Goal: Transaction & Acquisition: Book appointment/travel/reservation

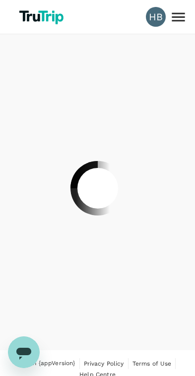
click at [36, 23] on div at bounding box center [97, 188] width 195 height 376
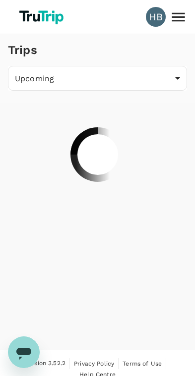
click at [37, 22] on img at bounding box center [42, 17] width 53 height 22
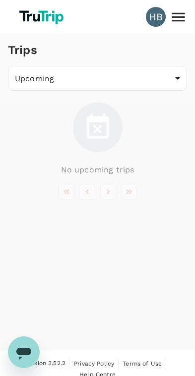
click at [31, 23] on img at bounding box center [42, 17] width 53 height 22
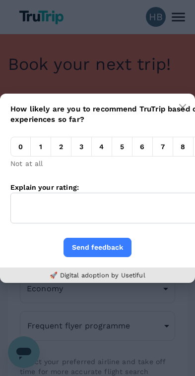
type input "Kota Kinabalu Intl (BKI)"
type input "Kuching Intl (KCH)"
click at [177, 102] on button "button" at bounding box center [182, 108] width 20 height 20
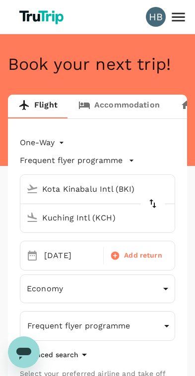
click at [36, 140] on body "HB Book your next trip! Flight Accommodation Long stay Car rental Train Concier…" at bounding box center [97, 374] width 195 height 749
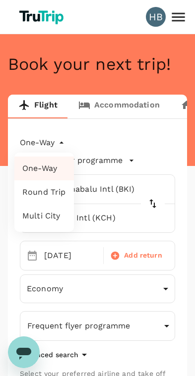
click at [36, 193] on li "Round Trip" at bounding box center [43, 192] width 59 height 24
type input "roundtrip"
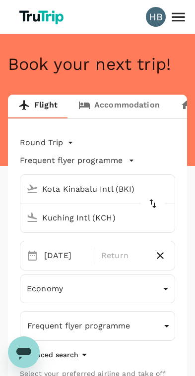
click at [63, 192] on input "Kota Kinabalu Intl (BKI)" at bounding box center [87, 188] width 131 height 15
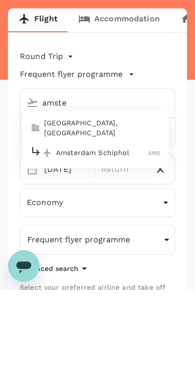
click at [60, 231] on div "Amsterdam Schiphol AMS" at bounding box center [95, 238] width 130 height 15
type input "Amsterdam Schiphol (AMS)"
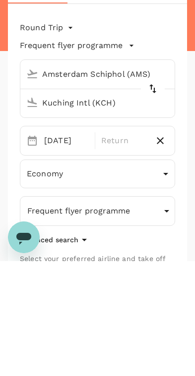
click at [60, 210] on input "Kuching Intl (KCH)" at bounding box center [87, 217] width 131 height 15
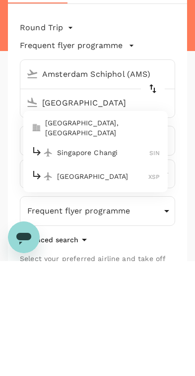
click at [40, 260] on icon at bounding box center [37, 266] width 12 height 12
type input "Singapore Changi (SIN)"
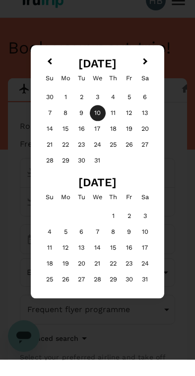
click at [49, 153] on div "21" at bounding box center [50, 161] width 16 height 16
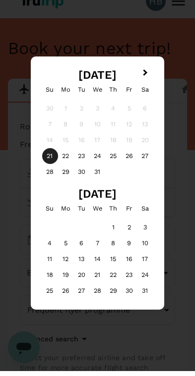
click at [47, 73] on h2 "December 2025" at bounding box center [97, 79] width 117 height 13
click at [56, 73] on h2 "December 2025" at bounding box center [97, 79] width 117 height 13
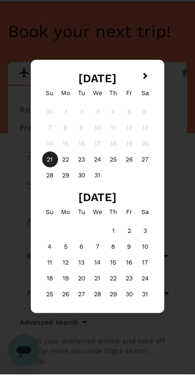
scroll to position [31, 0]
click at [145, 75] on span "Next Month" at bounding box center [145, 77] width 0 height 11
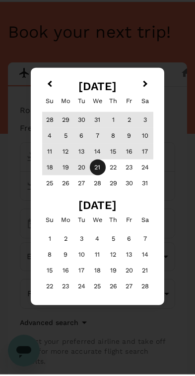
click at [47, 83] on button "Previous Month" at bounding box center [49, 87] width 16 height 16
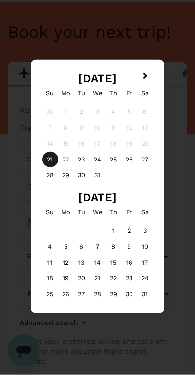
click at [42, 78] on h2 "December 2025" at bounding box center [97, 79] width 117 height 13
click at [44, 73] on h2 "December 2025" at bounding box center [97, 79] width 117 height 13
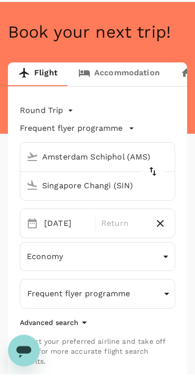
click at [51, 225] on div "21 Dec" at bounding box center [66, 225] width 52 height 20
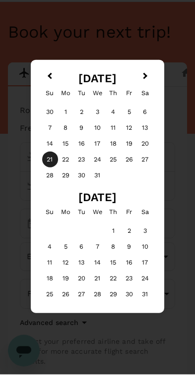
click at [48, 71] on button "Previous Month" at bounding box center [49, 79] width 16 height 16
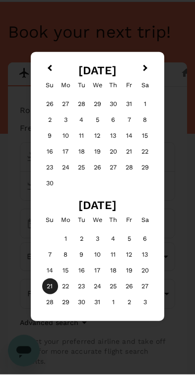
click at [63, 121] on div "3" at bounding box center [66, 121] width 16 height 16
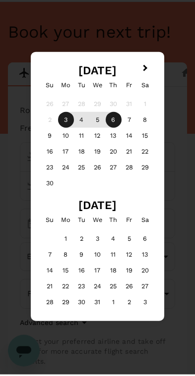
click at [115, 123] on div "6" at bounding box center [113, 121] width 16 height 16
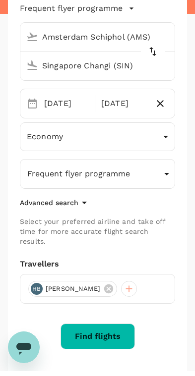
scroll to position [148, 0]
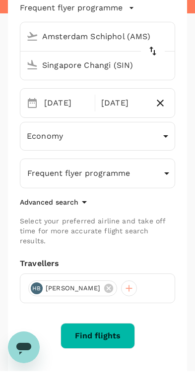
click at [111, 328] on button "Find flights" at bounding box center [97, 341] width 74 height 26
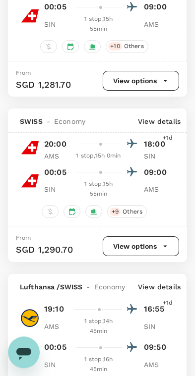
scroll to position [223, 0]
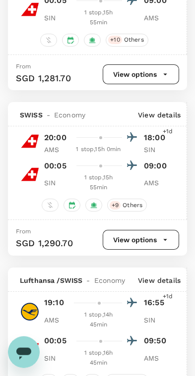
click at [58, 145] on div "AMS 1 stop , 15h 0min SIN" at bounding box center [106, 150] width 124 height 10
click at [166, 104] on div "SWISS - Economy View details" at bounding box center [97, 114] width 178 height 24
click at [161, 111] on p "View details" at bounding box center [159, 115] width 43 height 10
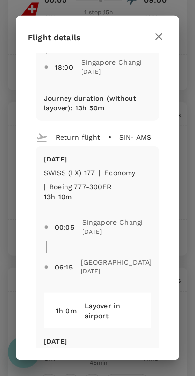
scroll to position [321, 0]
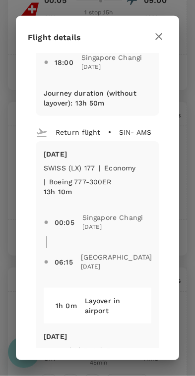
click at [156, 36] on icon "button" at bounding box center [159, 37] width 12 height 12
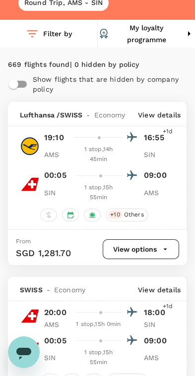
scroll to position [0, 0]
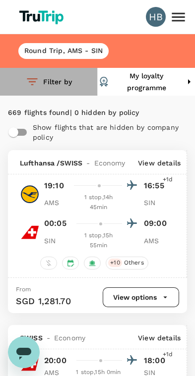
click at [57, 83] on button "Filter by" at bounding box center [48, 82] width 97 height 28
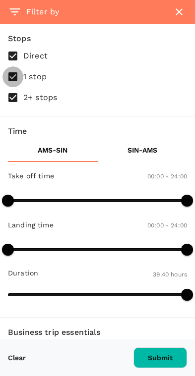
click at [12, 78] on input "1 stop" at bounding box center [12, 76] width 21 height 21
checkbox input "false"
click at [14, 92] on input "2+ stops" at bounding box center [12, 97] width 21 height 21
checkbox input "false"
click at [174, 364] on button "Submit" at bounding box center [159, 357] width 53 height 21
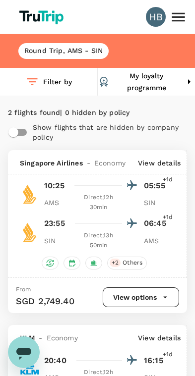
click at [52, 80] on button "Filter by" at bounding box center [48, 82] width 97 height 28
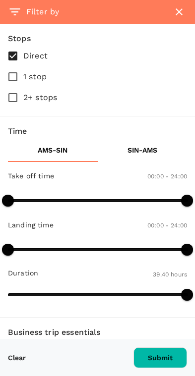
click at [12, 74] on input "1 stop" at bounding box center [12, 76] width 21 height 21
checkbox input "true"
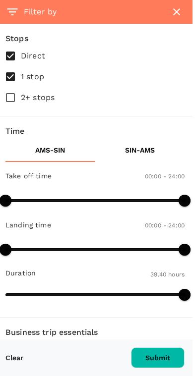
scroll to position [0, 2]
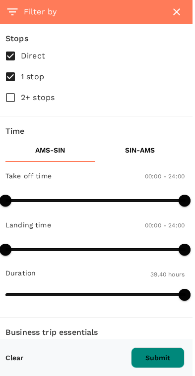
click at [156, 357] on button "Submit" at bounding box center [157, 357] width 53 height 21
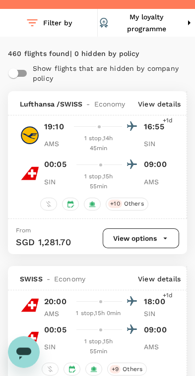
scroll to position [0, 0]
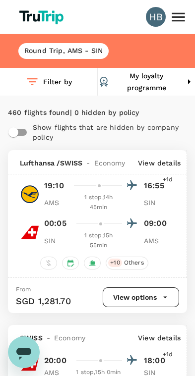
click at [46, 53] on h6 "Round Trip , AMS - SIN" at bounding box center [63, 51] width 78 height 11
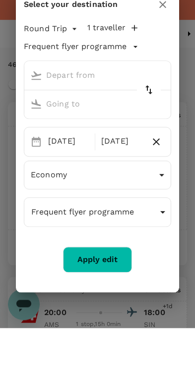
type input "Amsterdam Schiphol (AMS)"
type input "Singapore Changi (SIN)"
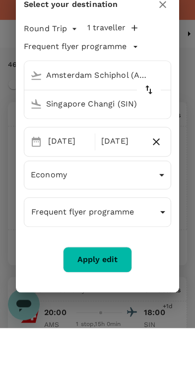
click at [58, 180] on div "03 Nov" at bounding box center [68, 189] width 49 height 19
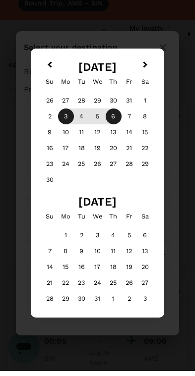
click at [44, 120] on div "2" at bounding box center [50, 121] width 16 height 16
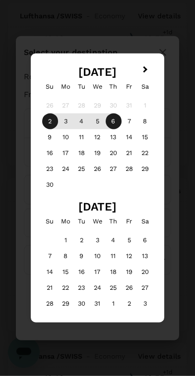
scroll to position [144, 0]
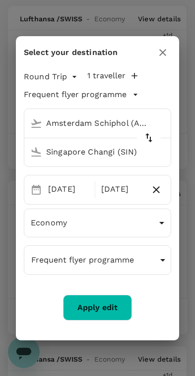
click at [111, 306] on button "Apply edit" at bounding box center [97, 308] width 69 height 26
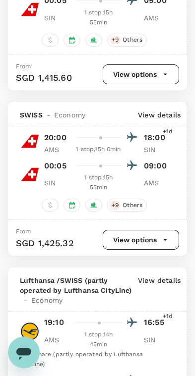
scroll to position [276, 0]
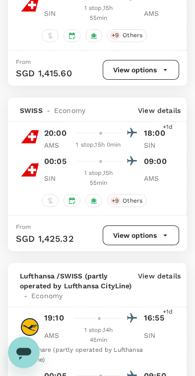
click at [149, 239] on button "View options" at bounding box center [141, 235] width 76 height 20
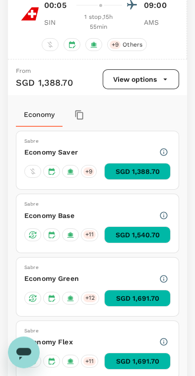
scroll to position [433, 0]
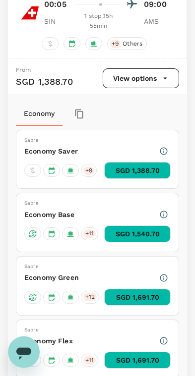
click at [163, 219] on icon "button" at bounding box center [163, 214] width 9 height 9
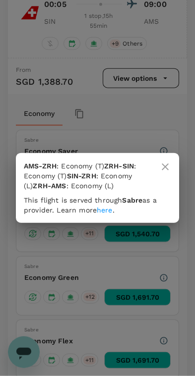
click at [168, 161] on icon at bounding box center [165, 167] width 12 height 12
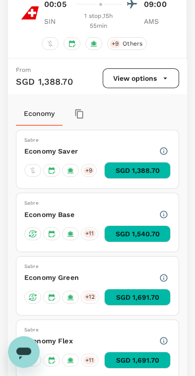
click at [88, 240] on div "+ 11" at bounding box center [89, 233] width 17 height 13
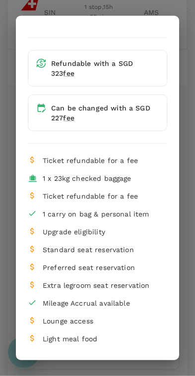
scroll to position [13, 0]
click at [191, 55] on div "Flight services Refundable with a SGD 323 fee Can be changed with a SGD 227 fee…" at bounding box center [97, 188] width 195 height 376
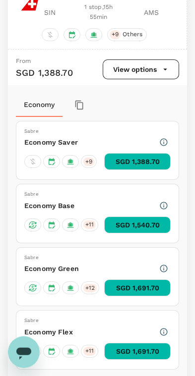
click at [88, 225] on span "+ 11" at bounding box center [89, 224] width 12 height 8
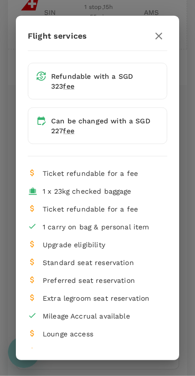
click at [159, 31] on icon "button" at bounding box center [159, 36] width 12 height 12
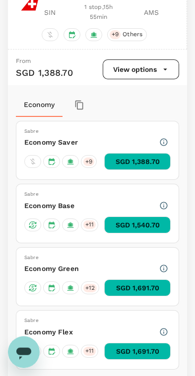
click at [156, 228] on button "SGD 1,540.70" at bounding box center [137, 224] width 66 height 17
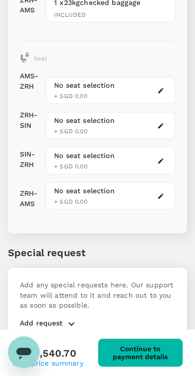
scroll to position [528, 0]
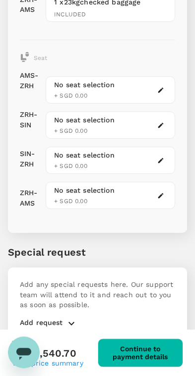
click at [158, 119] on button "button" at bounding box center [161, 125] width 12 height 12
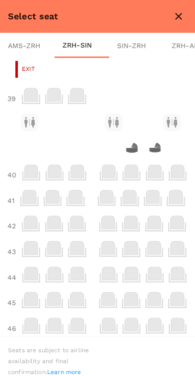
scroll to position [274, 15]
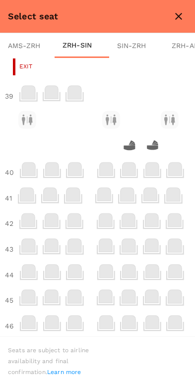
click at [71, 241] on icon at bounding box center [74, 245] width 13 height 13
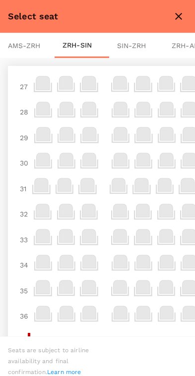
scroll to position [0, 0]
click at [181, 9] on button "close" at bounding box center [178, 16] width 17 height 17
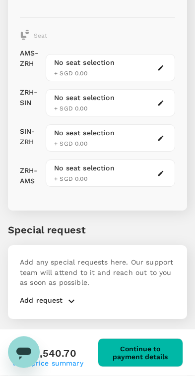
scroll to position [551, 0]
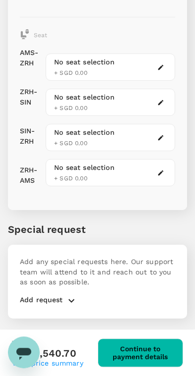
click at [54, 298] on p "Add request" at bounding box center [41, 301] width 43 height 12
click at [51, 295] on p "Add request" at bounding box center [41, 301] width 43 height 12
click at [68, 295] on icon "button" at bounding box center [71, 301] width 12 height 12
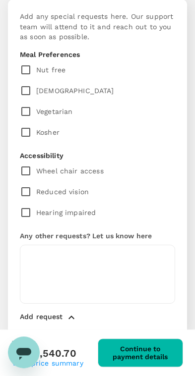
click at [33, 251] on textarea at bounding box center [97, 274] width 155 height 59
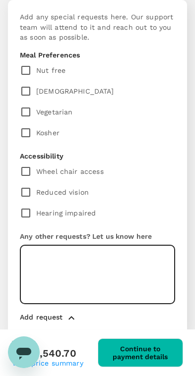
scroll to position [790, 0]
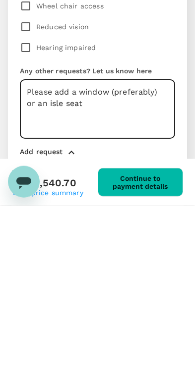
type textarea "Please add a window (preferably) or an isle seat"
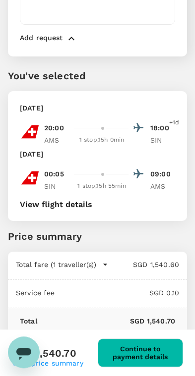
scroll to position [1074, 0]
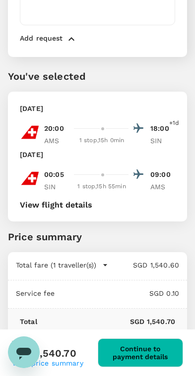
click at [148, 356] on button "Continue to payment details" at bounding box center [141, 352] width 86 height 29
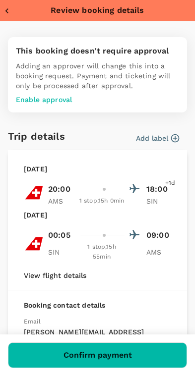
type input "957ea809-f6d8-4812-b2fe-650ca3c26ab6"
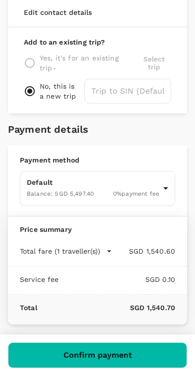
scroll to position [374, 0]
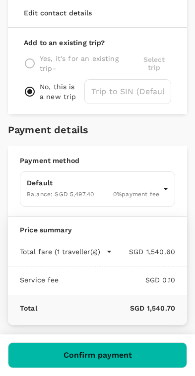
click at [148, 357] on button "Confirm payment" at bounding box center [97, 355] width 179 height 26
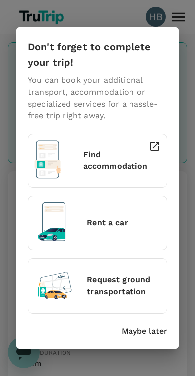
click at [78, 162] on div "Find accommodation" at bounding box center [95, 158] width 130 height 45
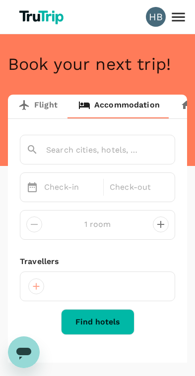
type input "Singapore"
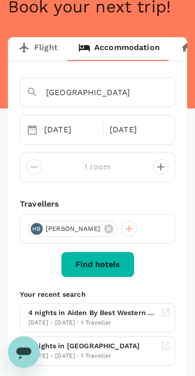
scroll to position [56, 0]
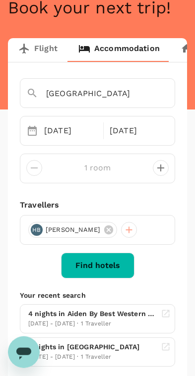
click at [92, 265] on button "Find hotels" at bounding box center [97, 266] width 73 height 26
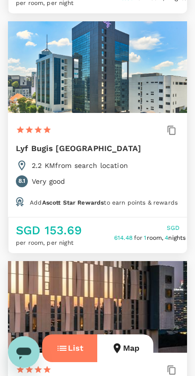
scroll to position [593, 0]
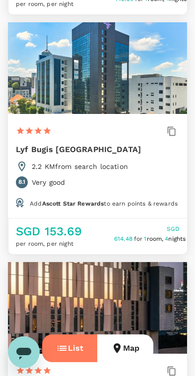
click at [53, 97] on div at bounding box center [97, 68] width 179 height 92
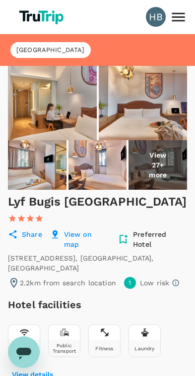
click at [53, 112] on img at bounding box center [52, 103] width 89 height 74
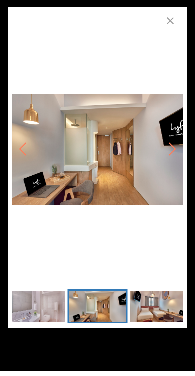
scroll to position [67, 0]
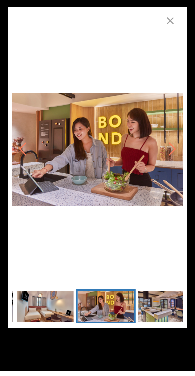
click at [172, 20] on icon "button" at bounding box center [170, 26] width 12 height 12
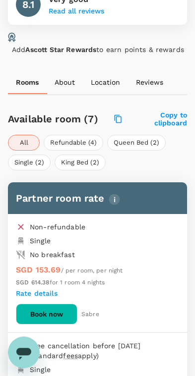
click at [27, 289] on label "Rate details" at bounding box center [37, 293] width 42 height 8
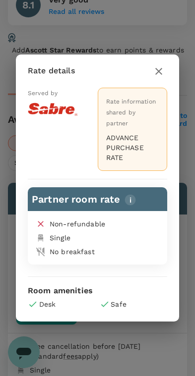
click at [169, 63] on h2 "Rate details" at bounding box center [97, 70] width 163 height 33
click at [162, 67] on icon "button" at bounding box center [159, 71] width 12 height 12
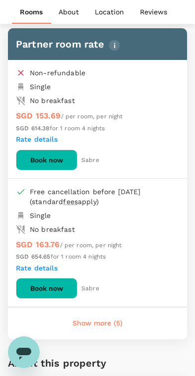
scroll to position [575, 0]
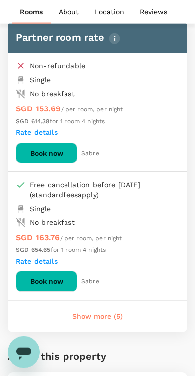
click at [112, 305] on button "Show more (5)" at bounding box center [97, 317] width 78 height 24
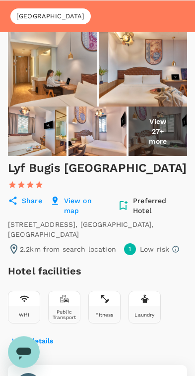
scroll to position [0, 0]
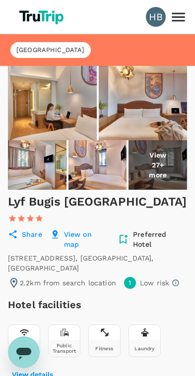
click at [30, 48] on span "Singapore" at bounding box center [50, 50] width 80 height 9
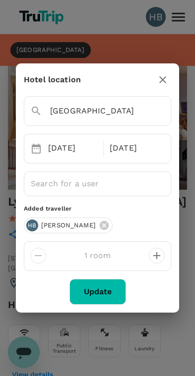
click at [128, 150] on div "06 Nov" at bounding box center [133, 148] width 57 height 19
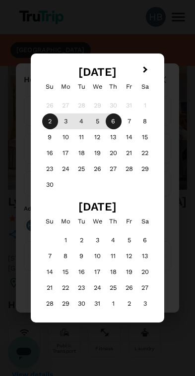
click at [96, 121] on div "5" at bounding box center [98, 121] width 16 height 16
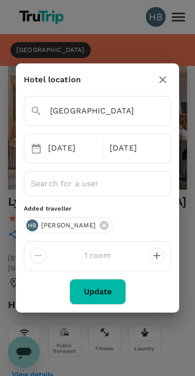
click at [110, 296] on button "Update" at bounding box center [97, 292] width 56 height 26
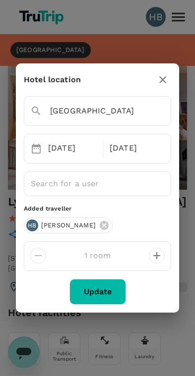
click at [162, 77] on icon "button" at bounding box center [162, 80] width 12 height 12
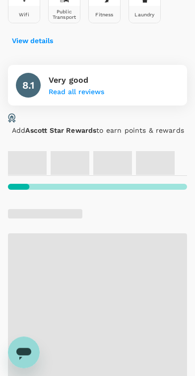
scroll to position [334, 0]
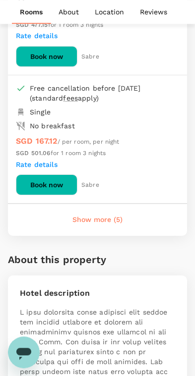
click at [127, 208] on button "Show more (5)" at bounding box center [97, 220] width 78 height 24
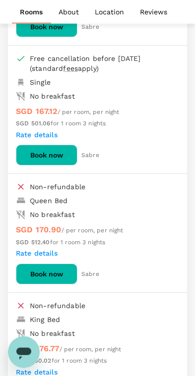
scroll to position [703, 0]
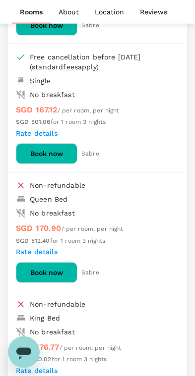
click at [35, 262] on button "Book now" at bounding box center [46, 272] width 61 height 21
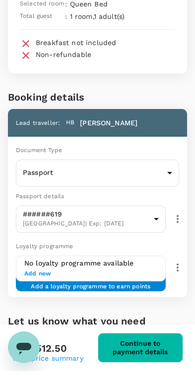
scroll to position [102, 0]
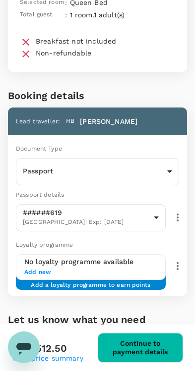
click at [148, 349] on button "Continue to payment details" at bounding box center [141, 353] width 86 height 30
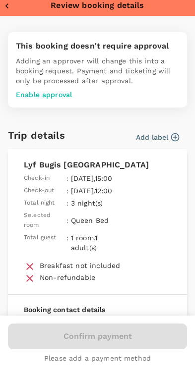
type input "957ea809-f6d8-4812-b2fe-650ca3c26ab6"
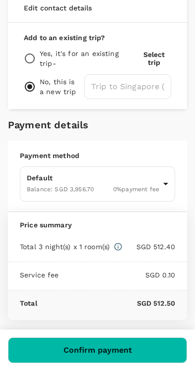
scroll to position [385, 0]
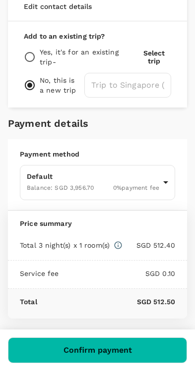
click at [34, 61] on input "radio" at bounding box center [30, 62] width 12 height 12
radio input "true"
radio input "false"
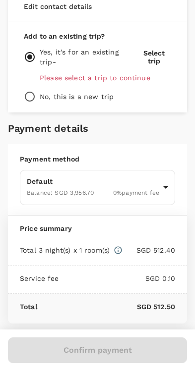
click at [134, 79] on div "Add to an existing trip? Yes, it's for an existing trip - Select trip Please se…" at bounding box center [97, 71] width 179 height 91
click at [100, 88] on p "Please select a trip to continue" at bounding box center [105, 83] width 131 height 10
click at [157, 63] on button "Select trip" at bounding box center [154, 62] width 34 height 16
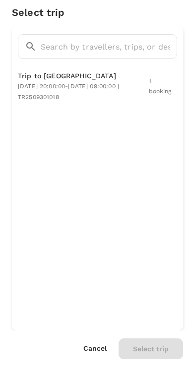
click at [119, 88] on span "2025-11-02 20:00:00 - 2025-11-06 09:00:00 | TR2509301018" at bounding box center [68, 97] width 101 height 18
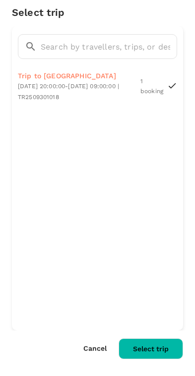
click at [160, 355] on button "Select trip" at bounding box center [150, 353] width 64 height 21
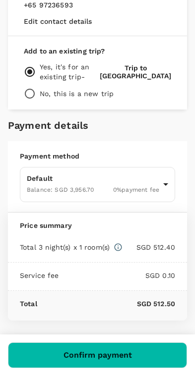
scroll to position [304, 0]
click at [149, 355] on button "Confirm payment" at bounding box center [97, 355] width 179 height 26
